Goal: Task Accomplishment & Management: Complete application form

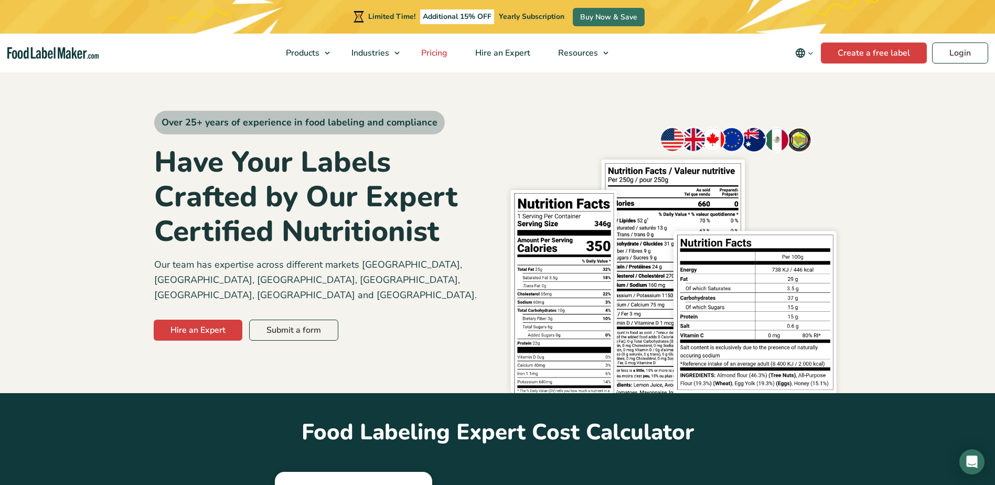
click at [441, 53] on span "Pricing" at bounding box center [433, 53] width 30 height 12
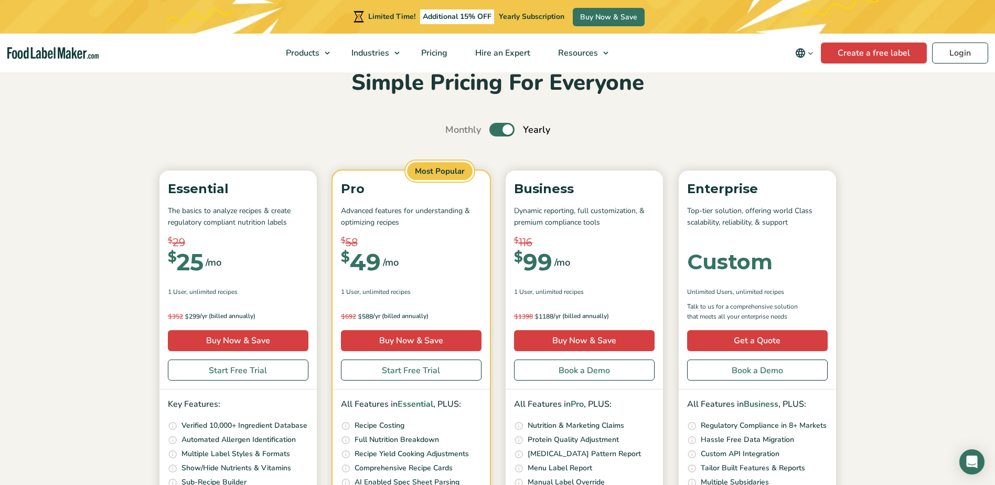
scroll to position [105, 0]
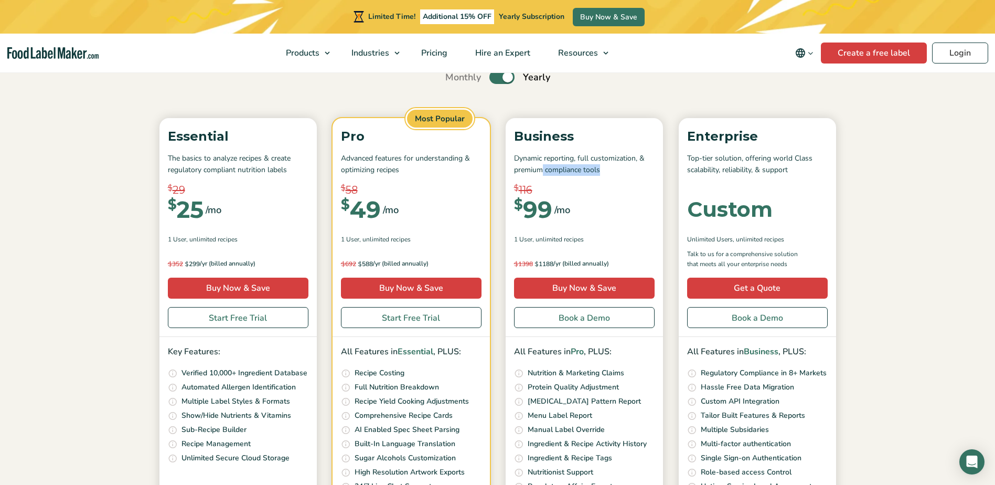
drag, startPoint x: 542, startPoint y: 169, endPoint x: 617, endPoint y: 169, distance: 74.5
click at [617, 169] on p "Dynamic reporting, full customization, & premium compliance tools" at bounding box center [584, 165] width 141 height 24
drag, startPoint x: 617, startPoint y: 169, endPoint x: 605, endPoint y: 212, distance: 44.0
click at [605, 212] on div "$ 116 $ 99 /mo" at bounding box center [584, 209] width 141 height 39
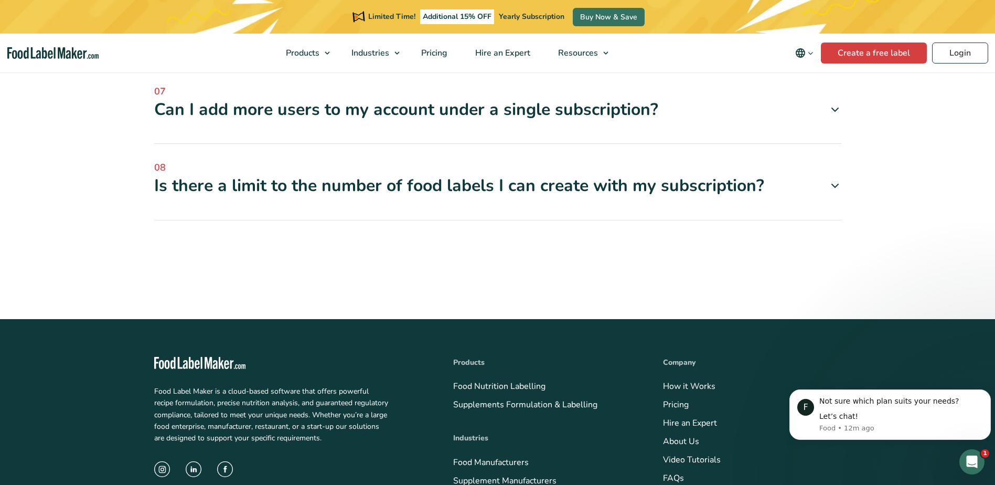
scroll to position [3778, 0]
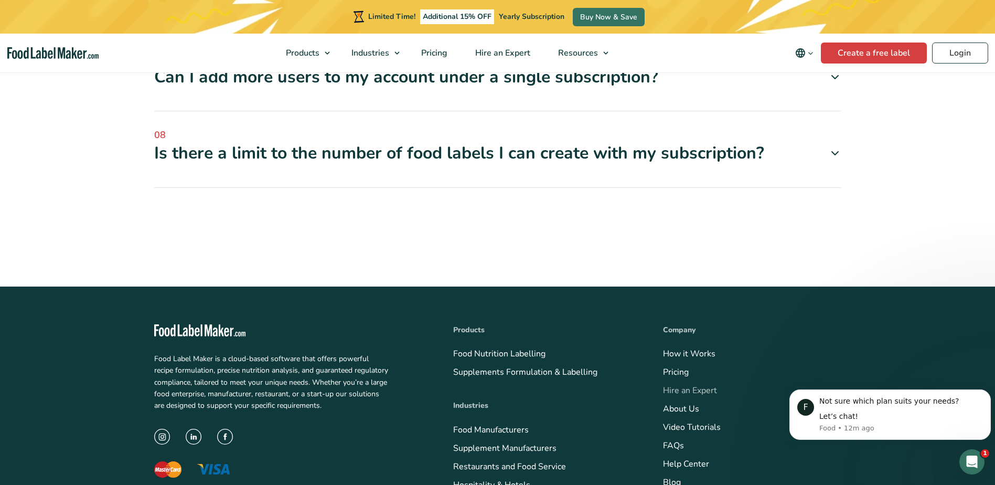
click at [692, 385] on link "Hire an Expert" at bounding box center [690, 391] width 54 height 12
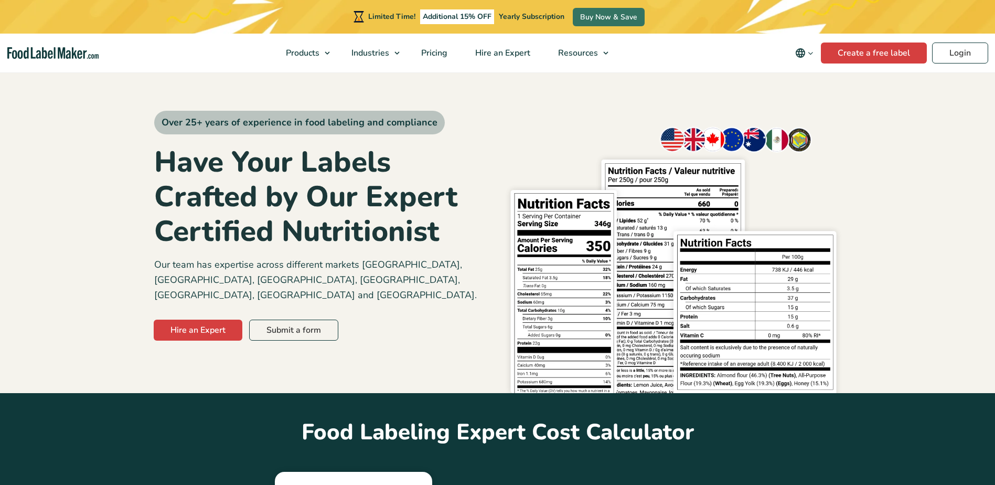
scroll to position [105, 0]
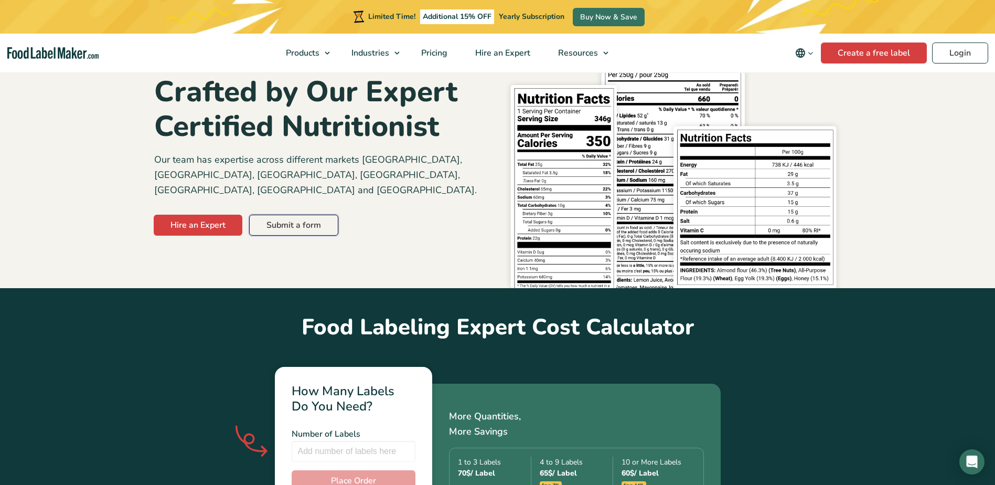
click at [302, 215] on link "Submit a form" at bounding box center [293, 225] width 89 height 21
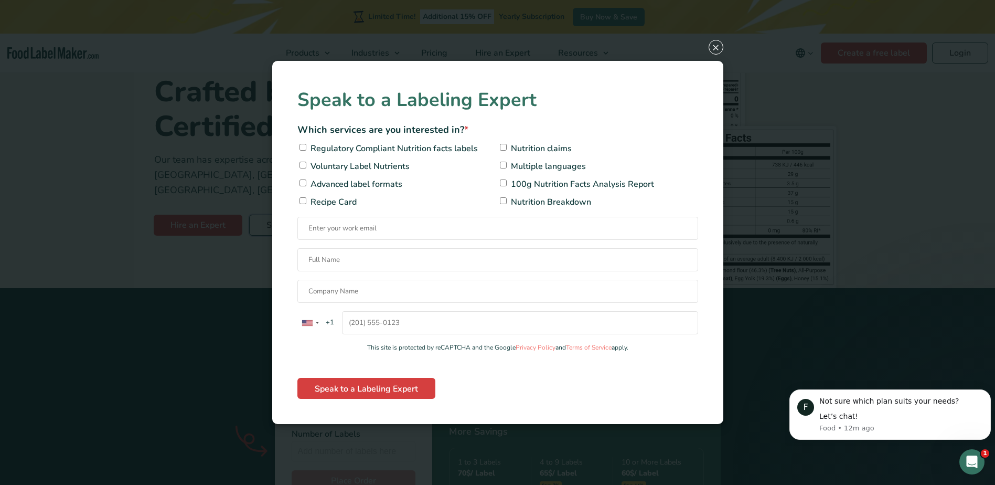
scroll to position [0, 0]
click at [361, 150] on span "Regulatory Compliant Nutrition facts labels" at bounding box center [393, 148] width 170 height 13
click at [306, 150] on input"] "Regulatory Compliant Nutrition facts labels" at bounding box center [303, 147] width 7 height 7
checkbox input"] "true"
click at [503, 146] on input"] "Nutrition claims" at bounding box center [503, 147] width 7 height 7
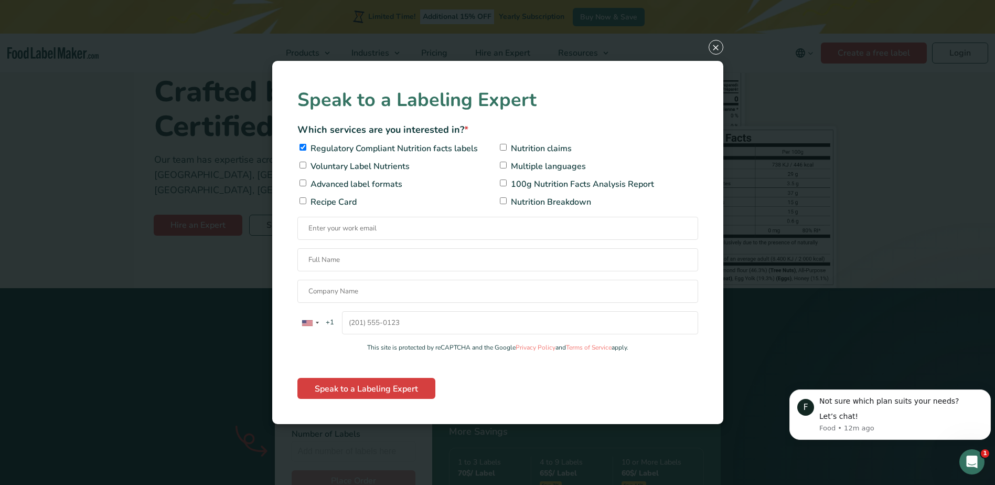
checkbox input"] "true"
click at [354, 183] on span "Advanced label formats" at bounding box center [355, 184] width 94 height 13
click at [306, 183] on input"] "Advanced label formats" at bounding box center [303, 182] width 7 height 7
checkbox input"] "true"
click at [339, 225] on input "Contact form" at bounding box center [498, 228] width 401 height 23
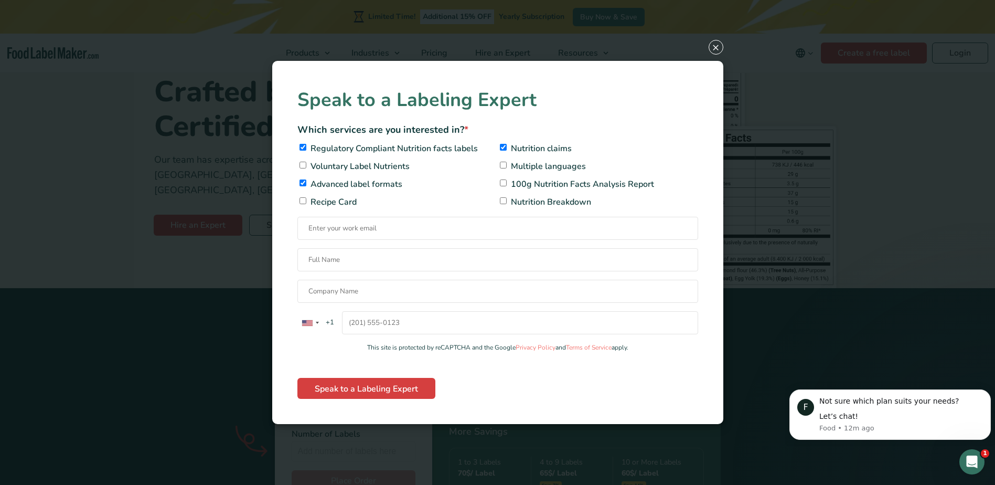
type input "victoria.flagg@chosenfoods.com"
type input "Victoria Flagg"
type input "Chosen Foods"
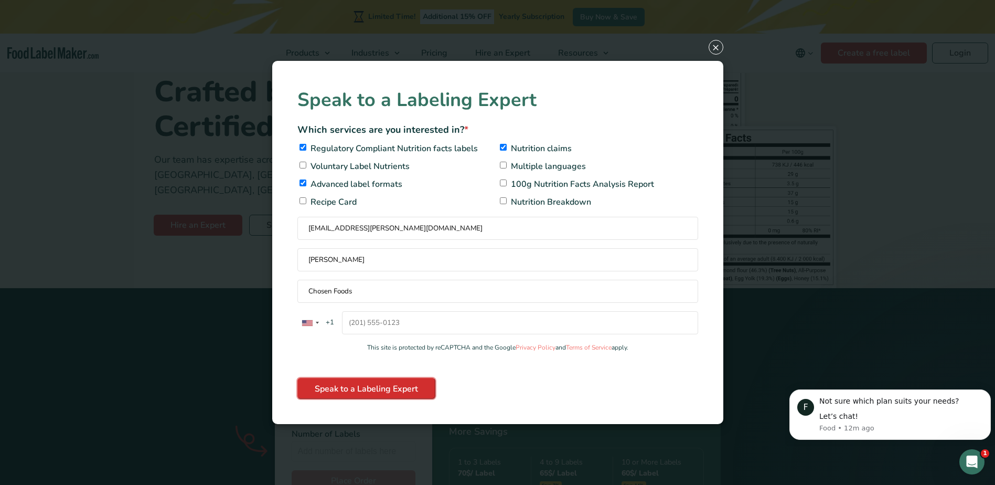
click at [396, 388] on input "Speak to a Labeling Expert" at bounding box center [367, 388] width 138 height 21
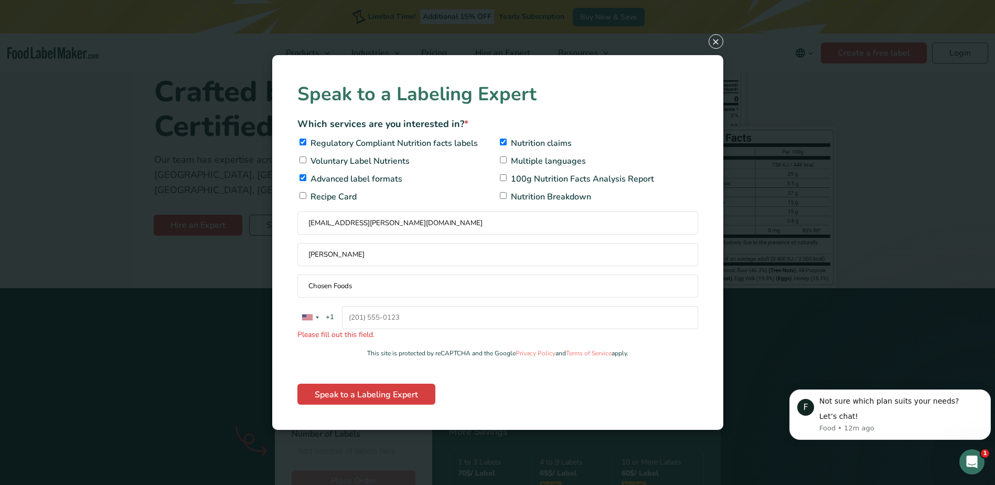
click at [420, 316] on input "United States +1 United Kingdom +44 Afghanistan (‫افغانستان‬‎) +93 Albania (Shq…" at bounding box center [520, 317] width 356 height 23
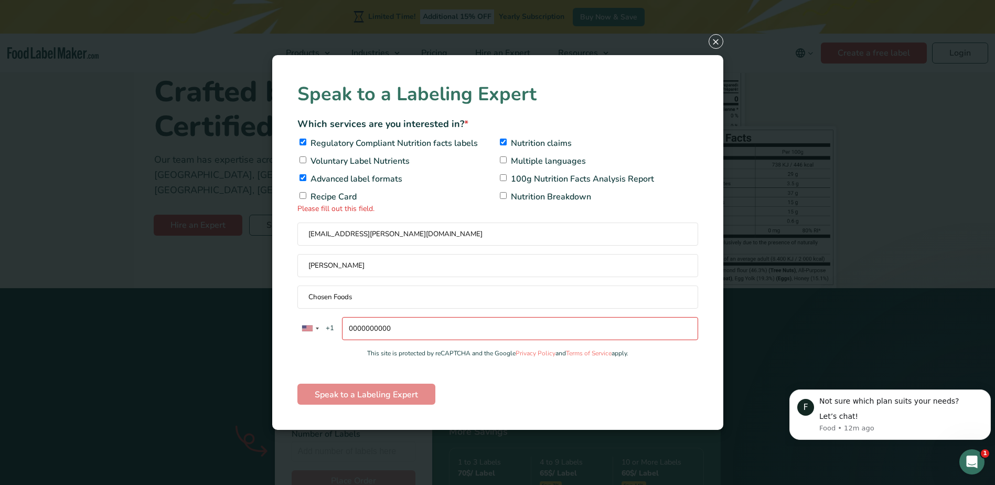
drag, startPoint x: 406, startPoint y: 326, endPoint x: 334, endPoint y: 325, distance: 71.9
click at [334, 325] on div "United States +1 United Kingdom +44 Afghanistan (‫افغانستان‬‎) +93 Albania (Shq…" at bounding box center [476, 328] width 356 height 23
click at [323, 364] on div "Speak to a Labeling Expert Which services are you interested in? * Regulatory C…" at bounding box center [498, 242] width 401 height 324
drag, startPoint x: 391, startPoint y: 330, endPoint x: 333, endPoint y: 329, distance: 57.7
click at [333, 329] on div "United States +1 United Kingdom +44 Afghanistan (‫افغانستان‬‎) +93 Albania (Shq…" at bounding box center [476, 328] width 356 height 23
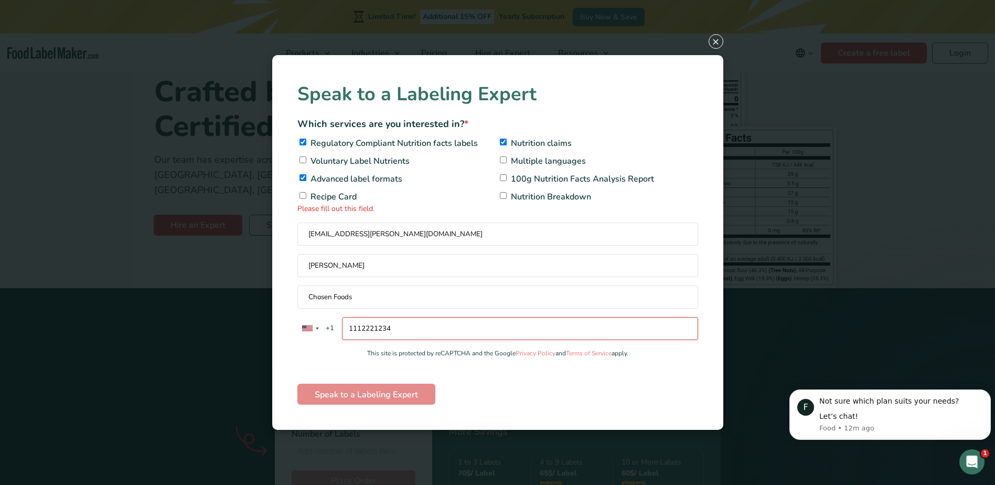
click at [503, 373] on div "Speak to a Labeling Expert Which services are you interested in? * Regulatory C…" at bounding box center [498, 242] width 401 height 324
drag, startPoint x: 360, startPoint y: 329, endPoint x: 355, endPoint y: 329, distance: 5.8
click at [355, 329] on input "1112221234" at bounding box center [520, 328] width 356 height 23
click at [399, 327] on input "1212221234" at bounding box center [520, 328] width 356 height 23
drag, startPoint x: 399, startPoint y: 327, endPoint x: 334, endPoint y: 327, distance: 64.5
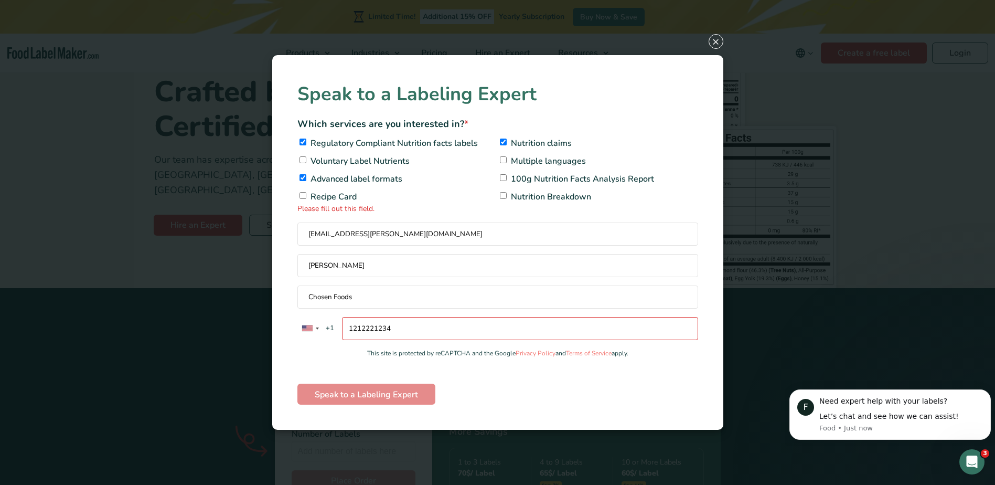
click at [334, 327] on div "United States +1 United Kingdom +44 Afghanistan (‫افغانستان‬‎) +93 Albania (Shq…" at bounding box center [476, 328] width 356 height 23
type input "18776752244"
click at [353, 390] on input "Speak to a Labeling Expert" at bounding box center [367, 394] width 138 height 21
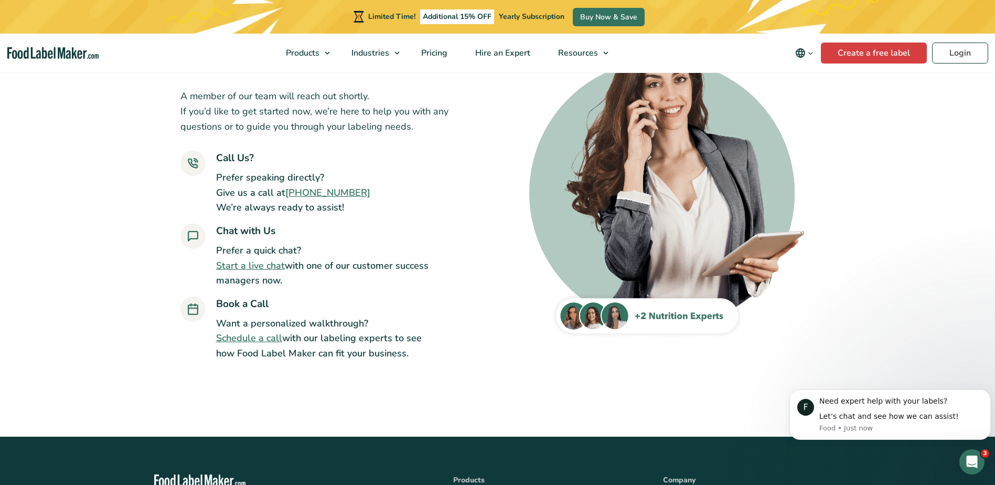
scroll to position [105, 0]
